Goal: Find specific page/section: Find specific page/section

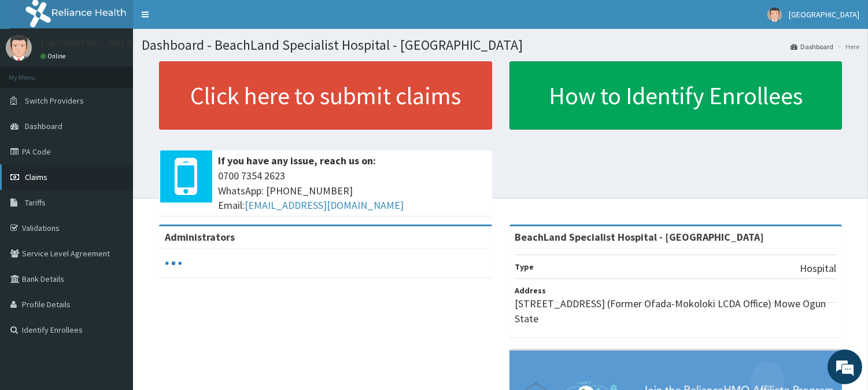
click at [36, 175] on span "Claims" at bounding box center [36, 177] width 23 height 10
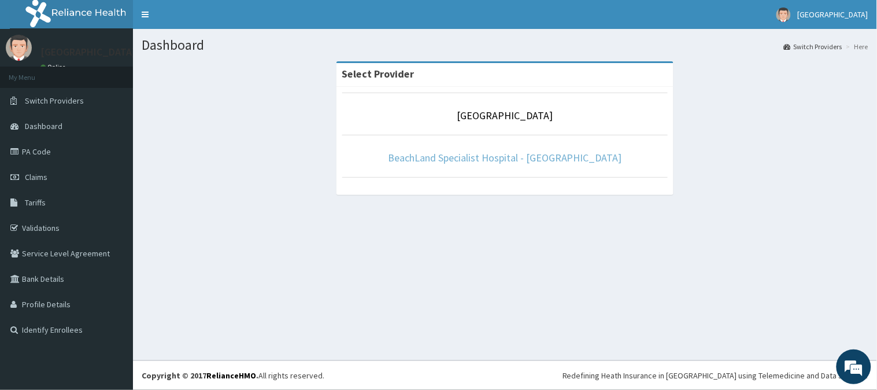
click at [496, 158] on link "BeachLand Specialist Hospital - [GEOGRAPHIC_DATA]" at bounding box center [505, 157] width 234 height 13
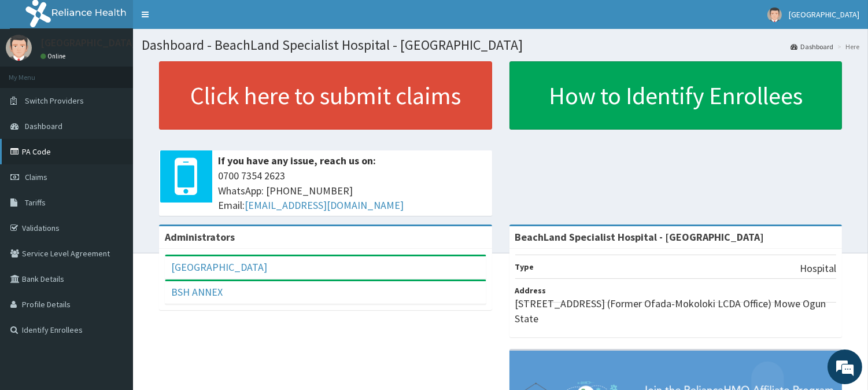
click at [48, 149] on link "PA Code" at bounding box center [66, 151] width 133 height 25
click at [40, 149] on link "PA Code" at bounding box center [66, 151] width 133 height 25
